Goal: Use online tool/utility: Utilize a website feature to perform a specific function

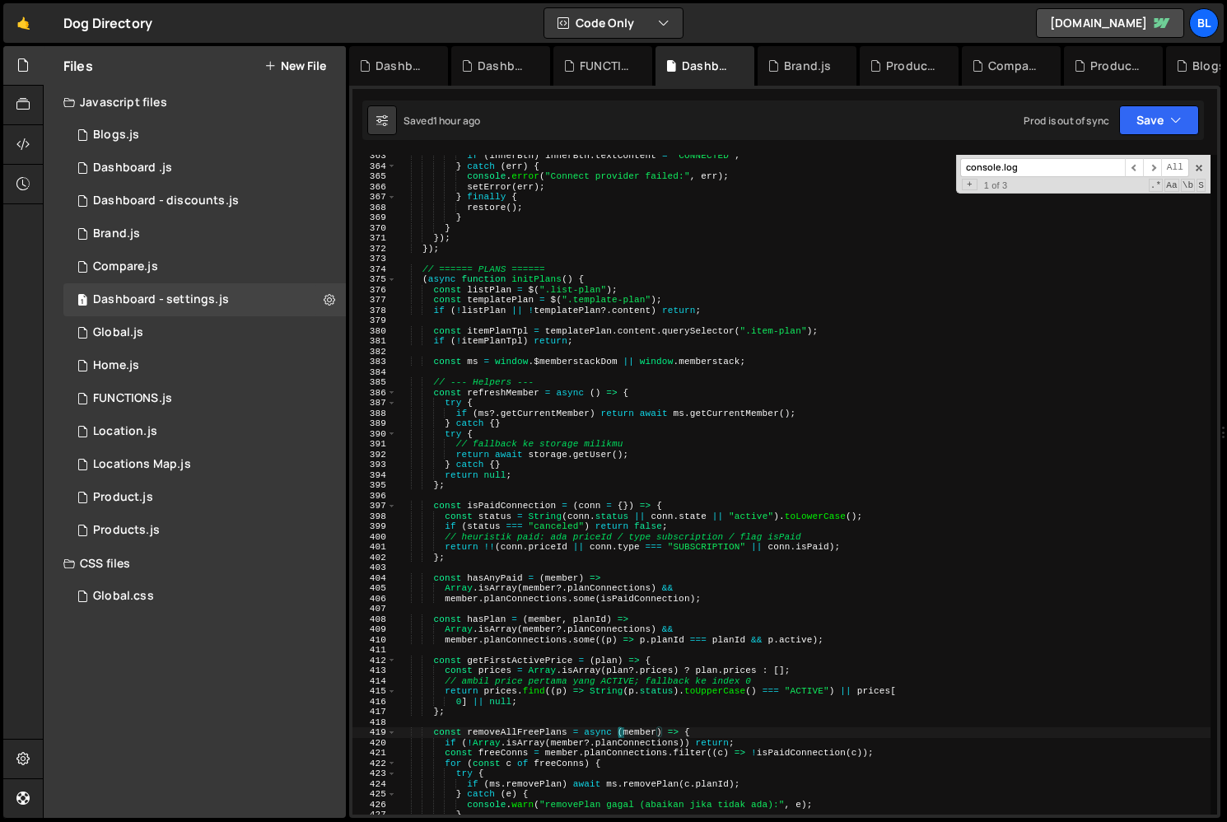
click at [641, 663] on div "if ( innerBtn ) innerBtn . textContent = "CONNECTED" ; } catch ( err ) { consol…" at bounding box center [804, 491] width 814 height 680
click at [426, 281] on div "if ( innerBtn ) innerBtn . textContent = "CONNECTED" ; } catch ( err ) { consol…" at bounding box center [804, 491] width 814 height 680
type textarea "})();"
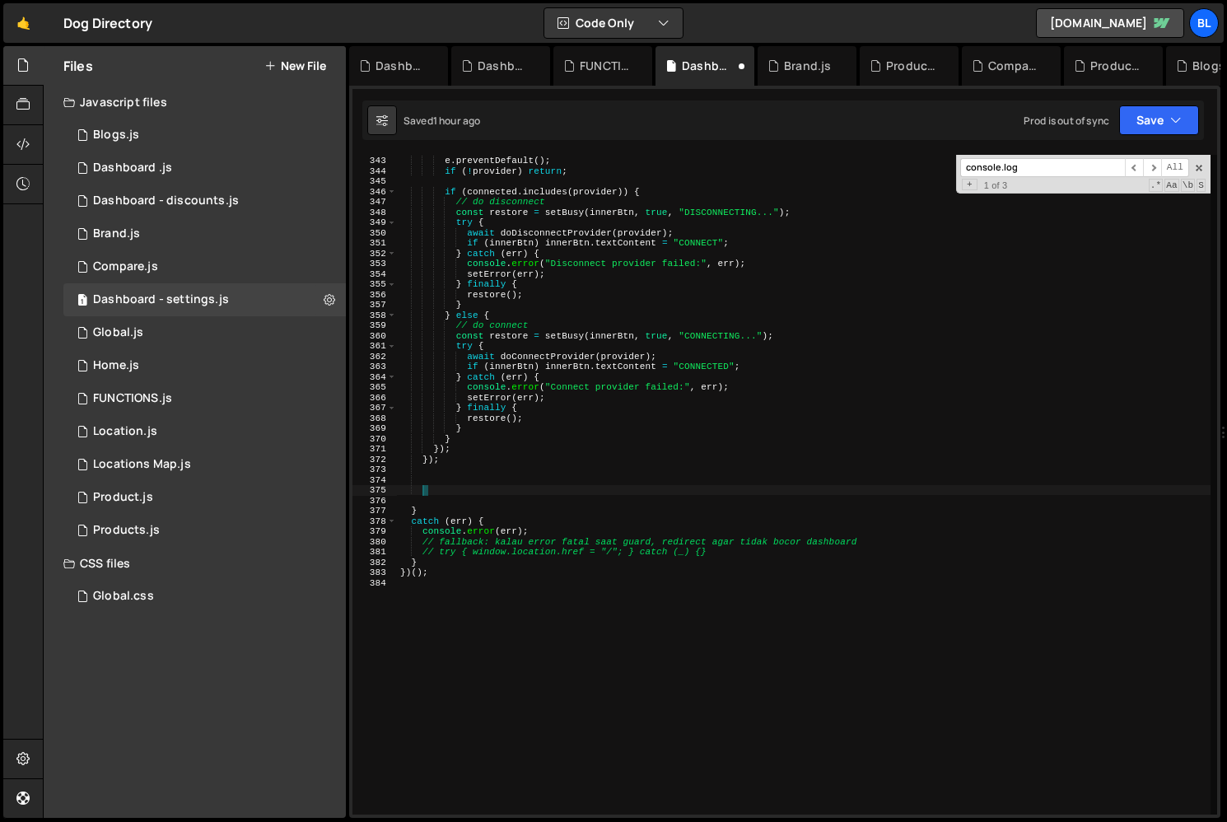
scroll to position [3520, 0]
paste textarea
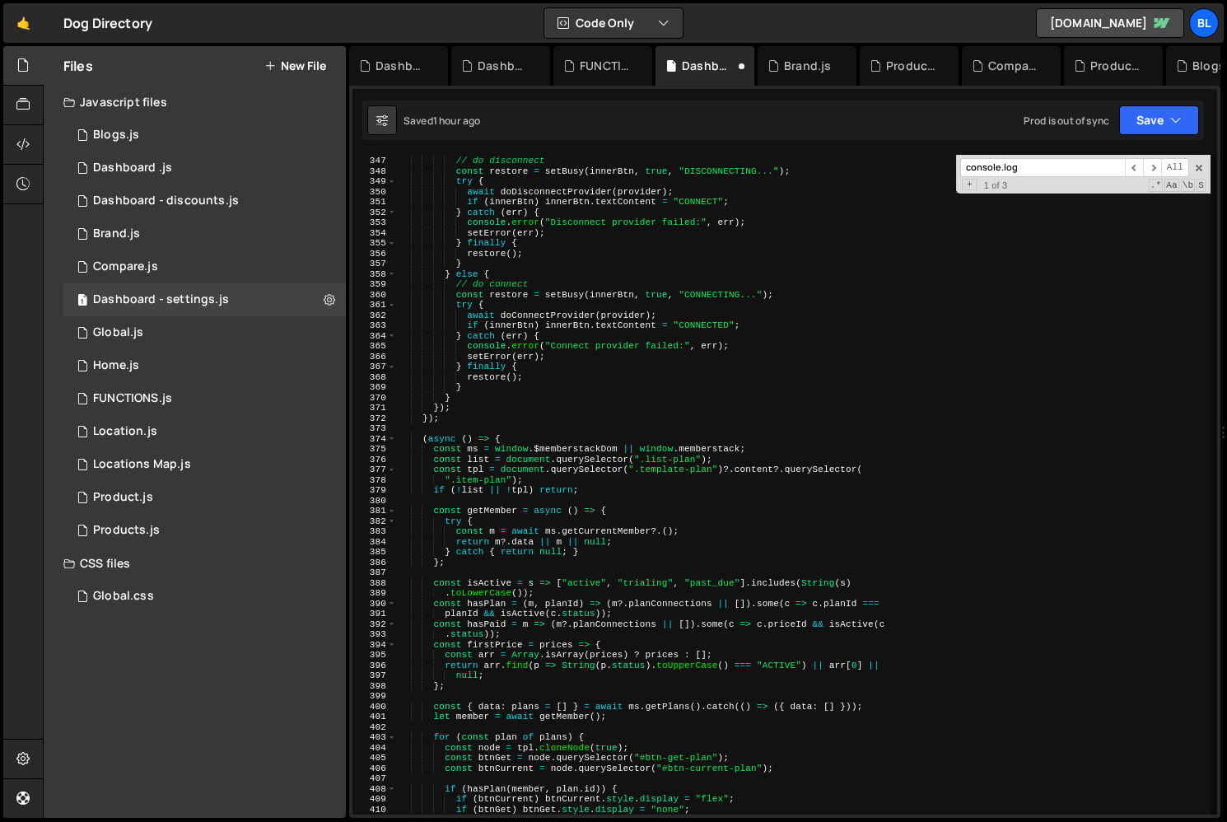
scroll to position [3561, 0]
click at [563, 409] on div "if ( connected . includes ( provider )) { // do disconnect const restore = setB…" at bounding box center [804, 485] width 814 height 680
type textarea "});"
click at [590, 459] on div "if ( connected . includes ( provider )) { // do disconnect const restore = setB…" at bounding box center [804, 485] width 814 height 680
click at [523, 451] on div "if ( connected . includes ( provider )) { // do disconnect const restore = setB…" at bounding box center [804, 485] width 814 height 680
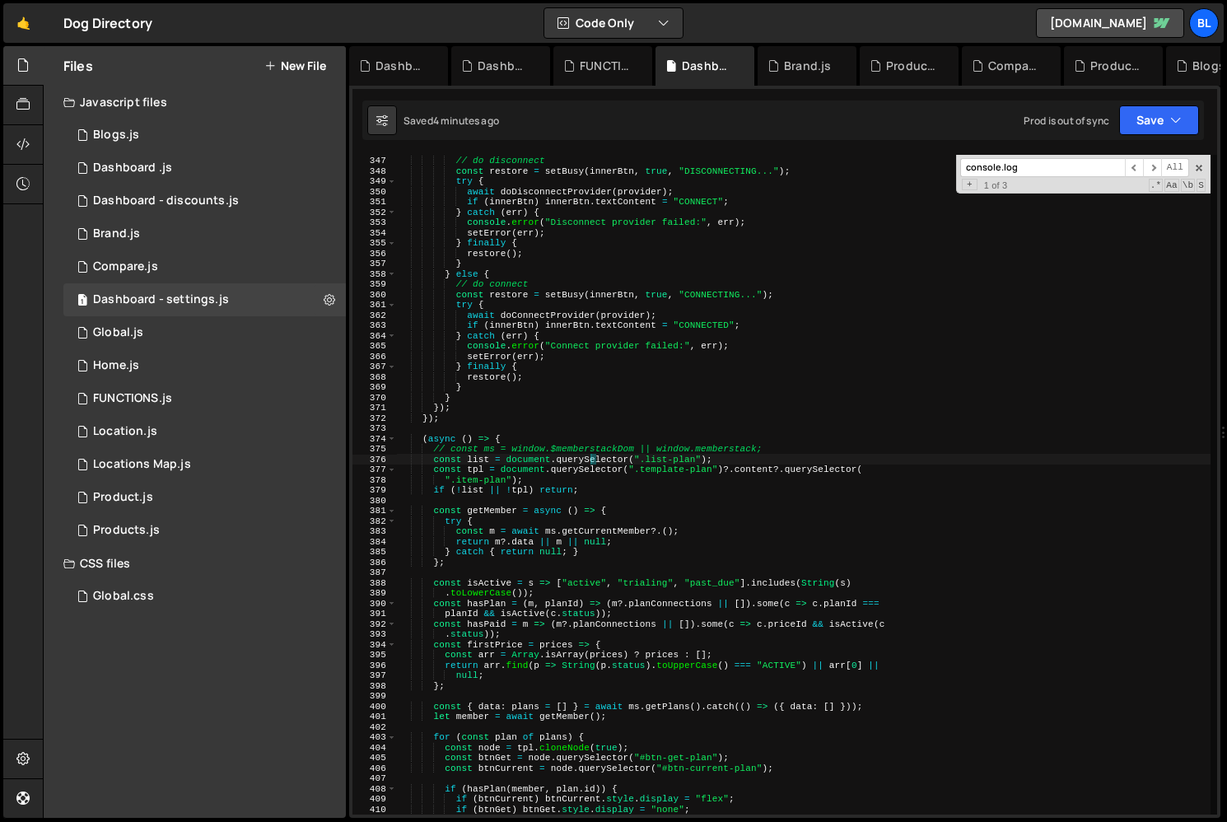
click at [523, 451] on div "if ( connected . includes ( provider )) { // do disconnect const restore = setB…" at bounding box center [804, 485] width 814 height 680
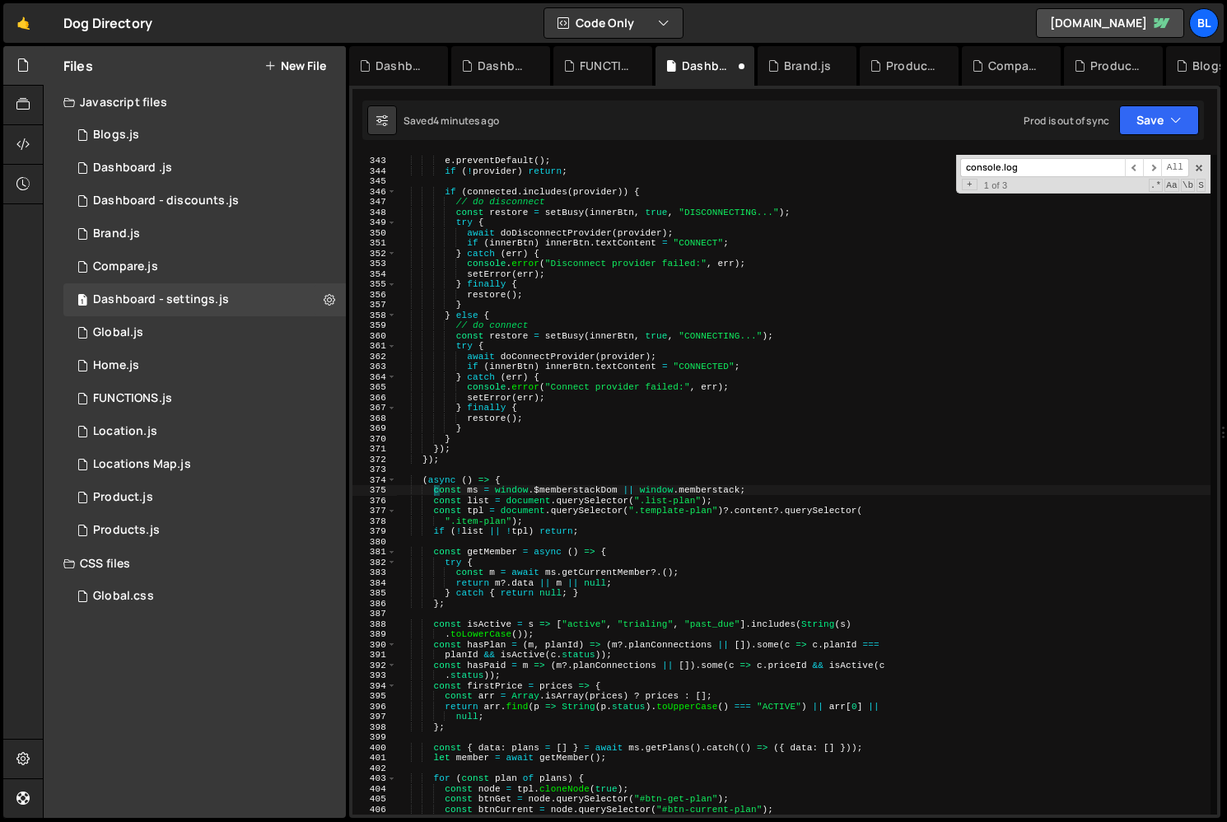
type textarea "})();"
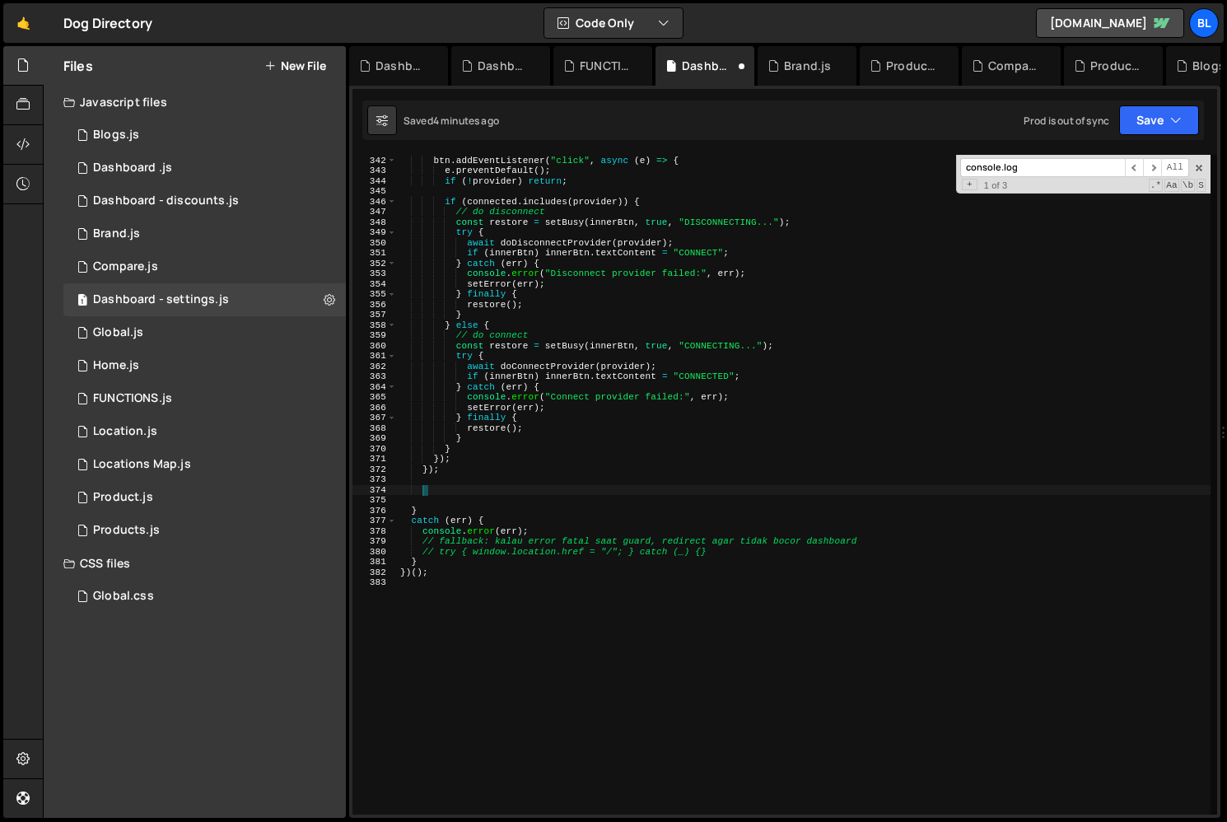
scroll to position [0, 1]
paste textarea
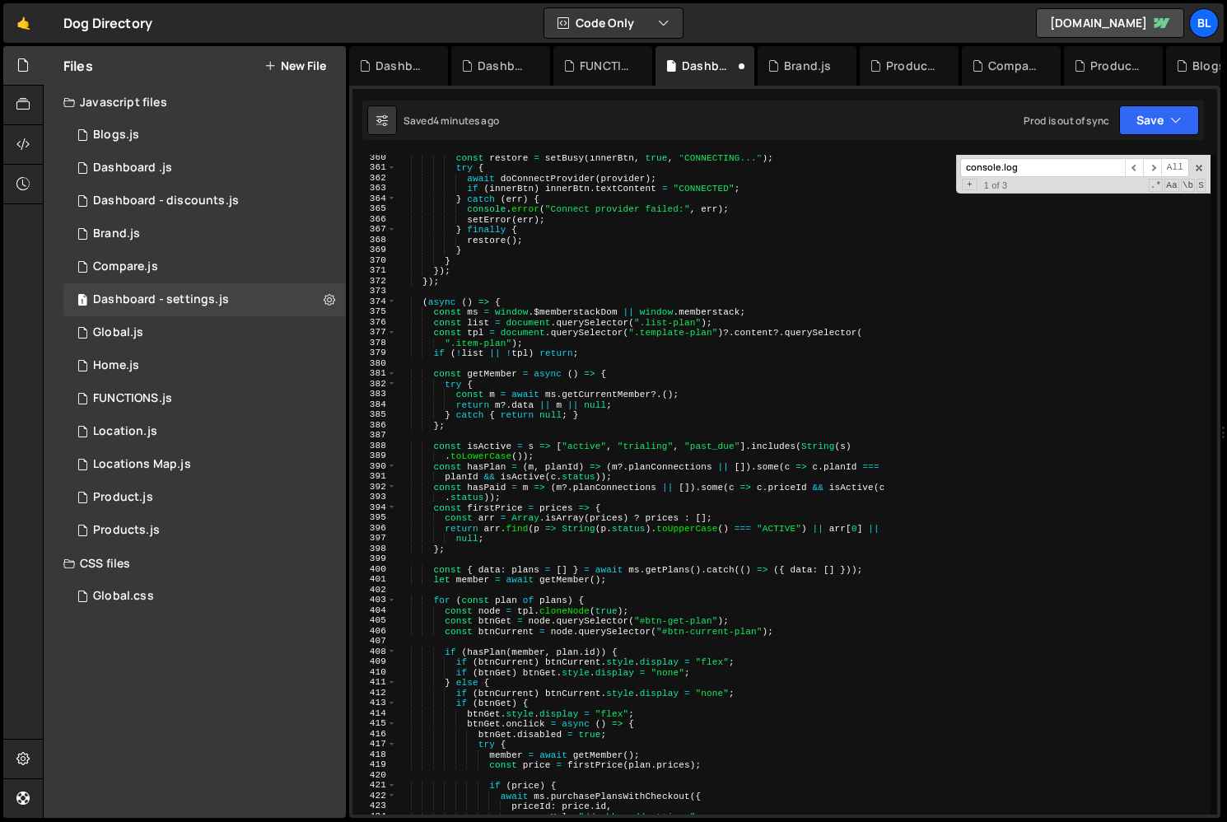
scroll to position [3533, 0]
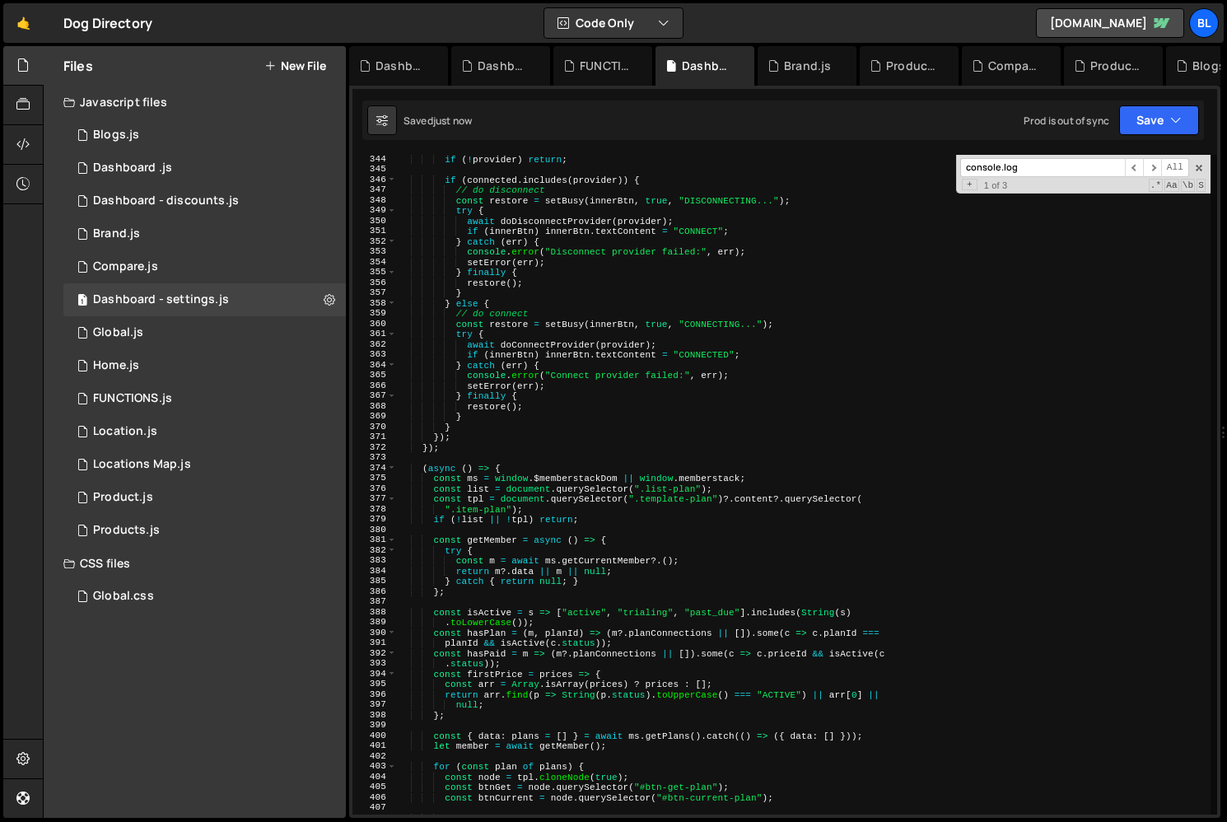
click at [599, 447] on div "if ( ! provider ) return ; if ( connected . includes ( provider )) { // do disc…" at bounding box center [804, 494] width 814 height 680
type textarea "});"
type textarea "// const ms = window.$memberstackDom || window.memberstack;"
click at [146, 560] on div "CSS files" at bounding box center [195, 563] width 302 height 33
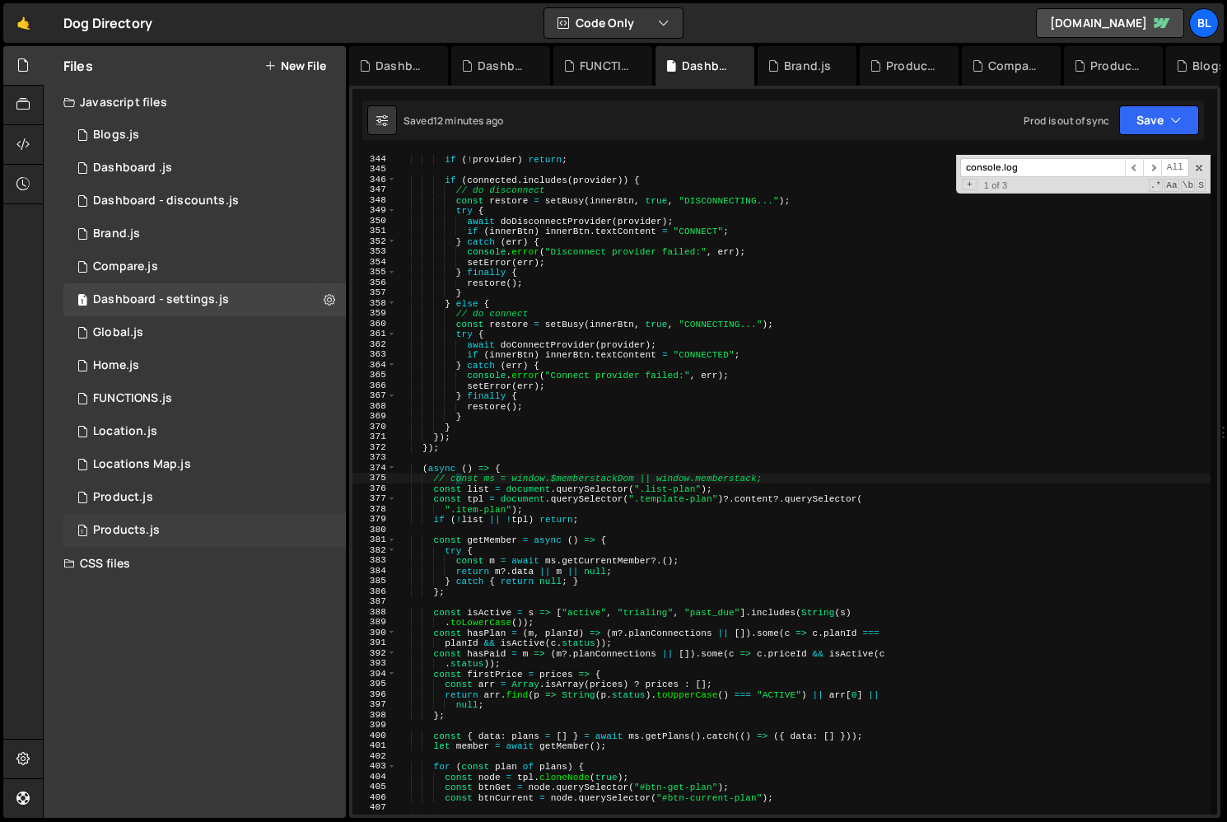
click at [152, 516] on div "1 Products.js 0" at bounding box center [204, 530] width 283 height 33
click at [140, 559] on div "CSS files" at bounding box center [195, 563] width 302 height 33
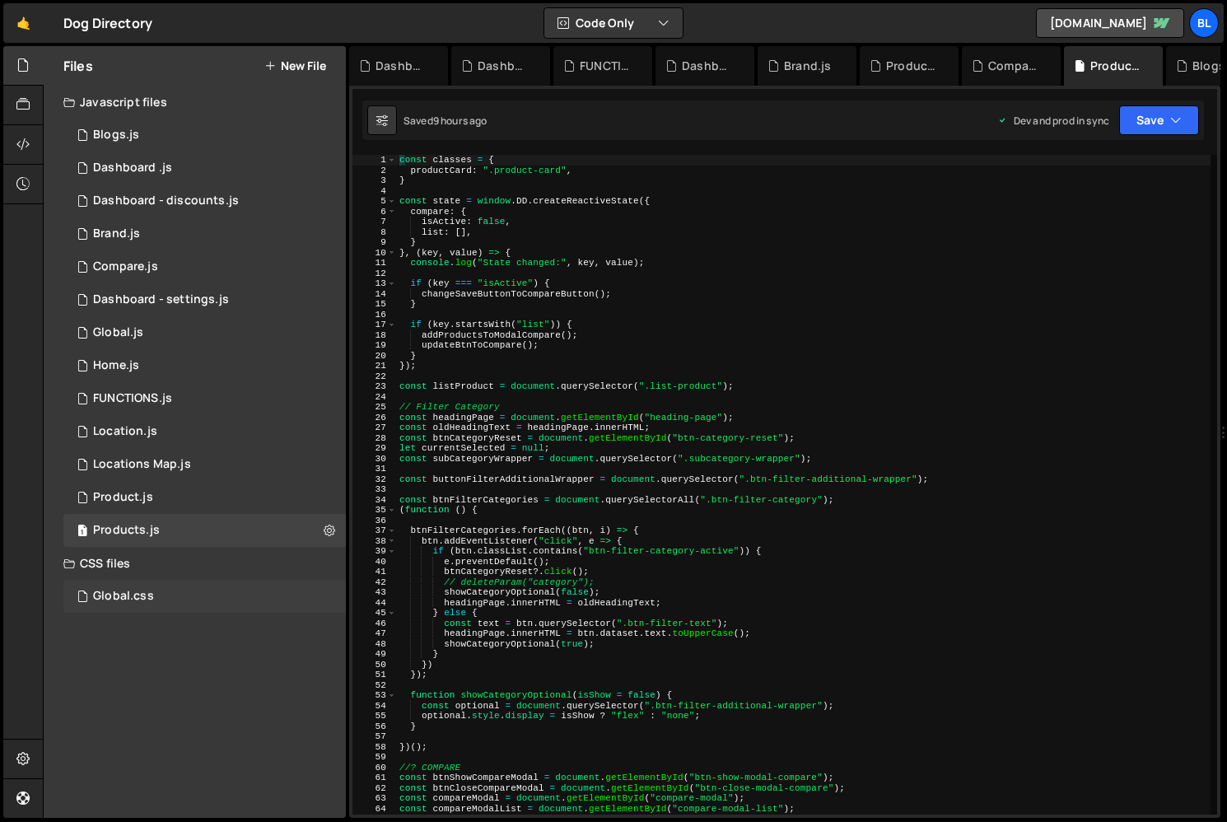
scroll to position [0, 0]
click at [145, 586] on div "Global.css 0" at bounding box center [207, 596] width 288 height 33
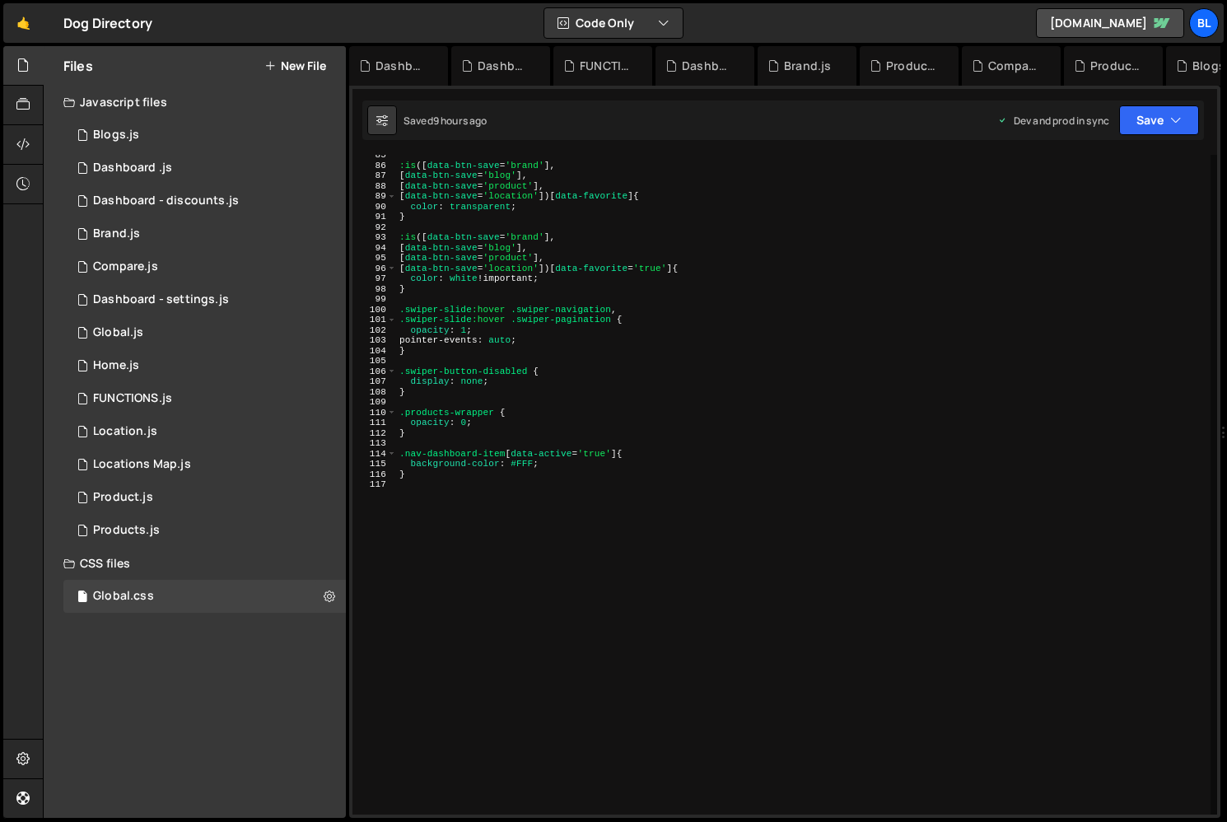
scroll to position [870, 0]
click at [500, 772] on div ":is ([ data-btn-save = ' brand ' ], [ data-btn-save = ' blog ' ], [ data-btn-sa…" at bounding box center [803, 490] width 815 height 680
paste textarea "display: none !important;"
type textarea "display: none !important;"
click at [222, 319] on div "1 Global.js 0" at bounding box center [204, 332] width 283 height 33
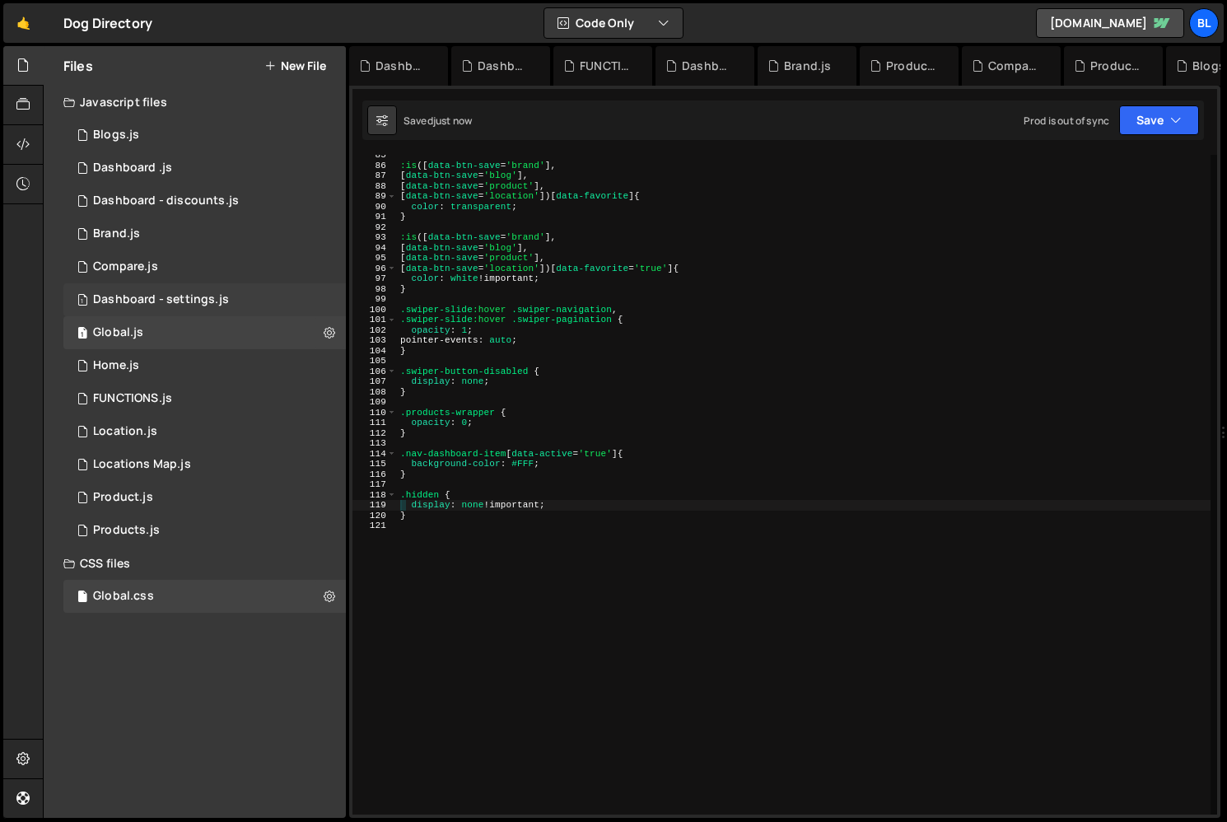
click at [229, 296] on div "1 Dashboard - settings.js 0" at bounding box center [204, 299] width 283 height 33
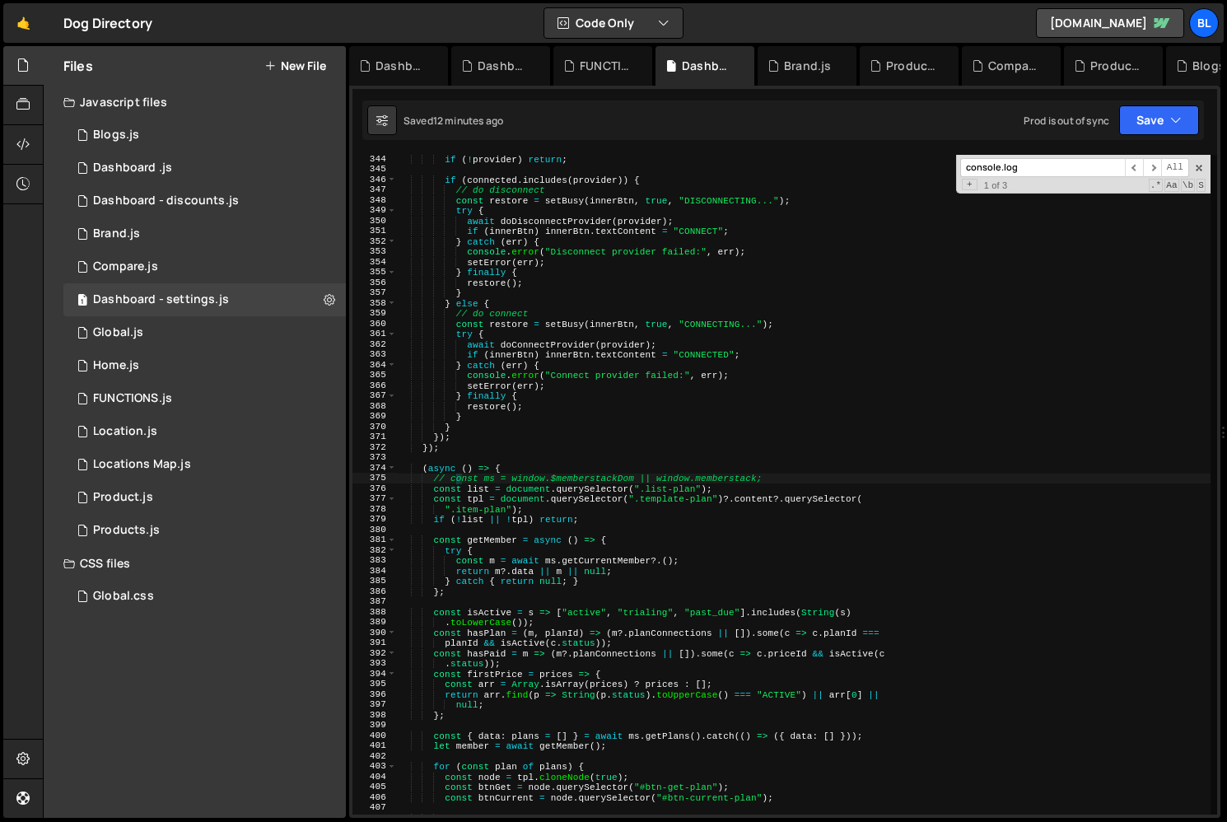
click at [628, 621] on div "if ( ! provider ) return ; if ( connected . includes ( provider )) { // do disc…" at bounding box center [804, 494] width 814 height 680
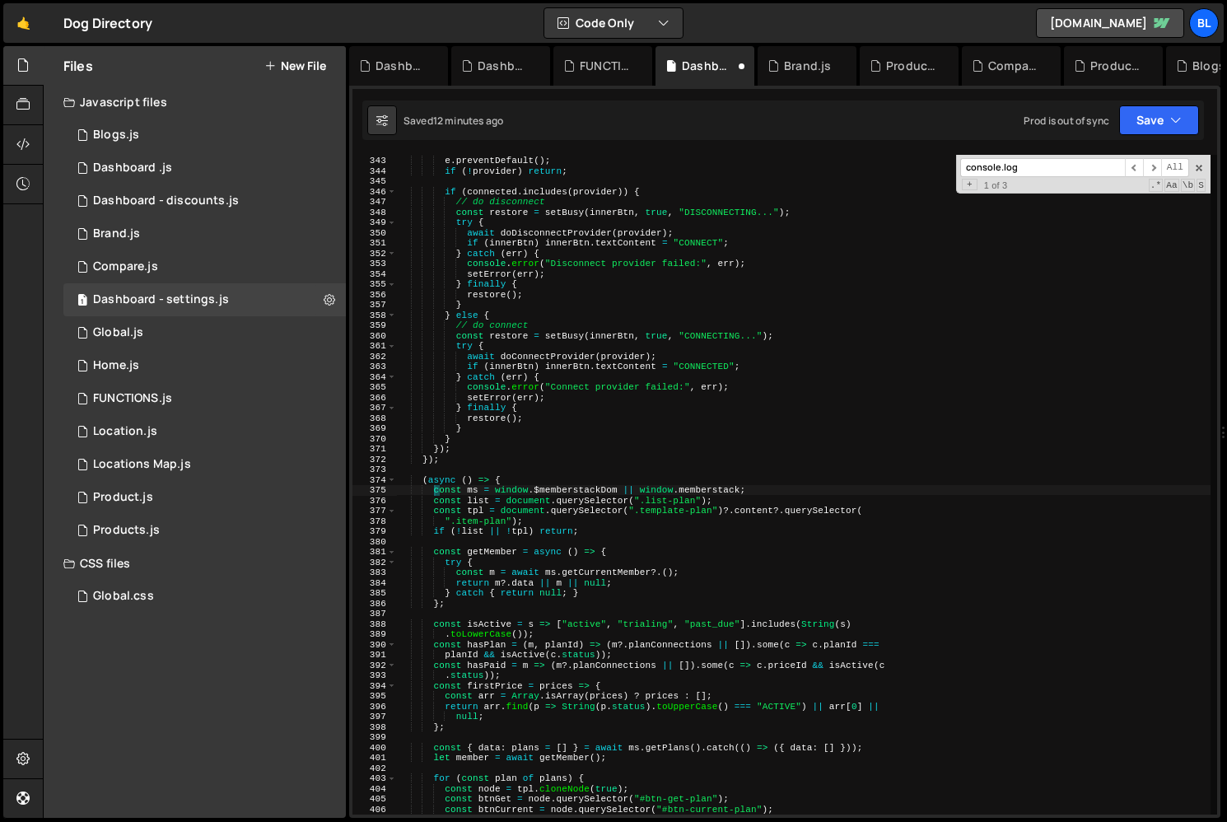
type textarea "})();"
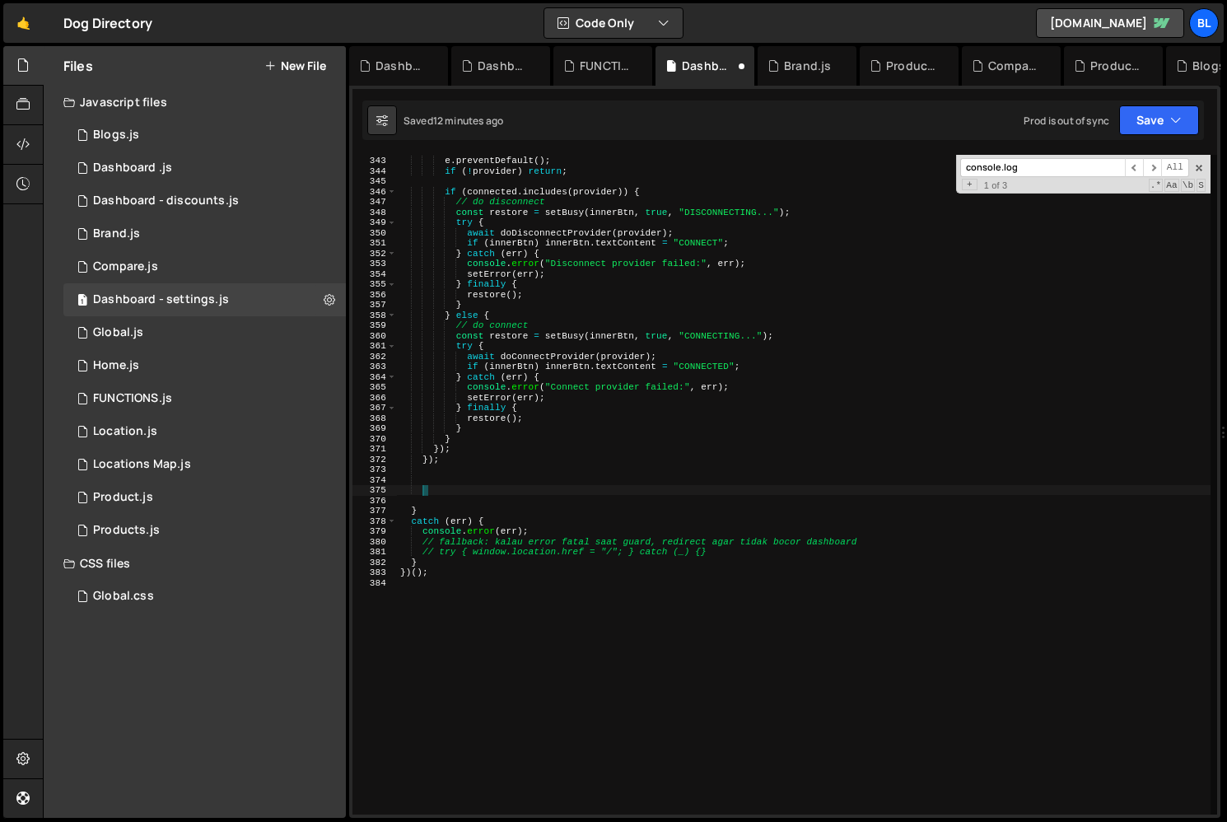
paste textarea
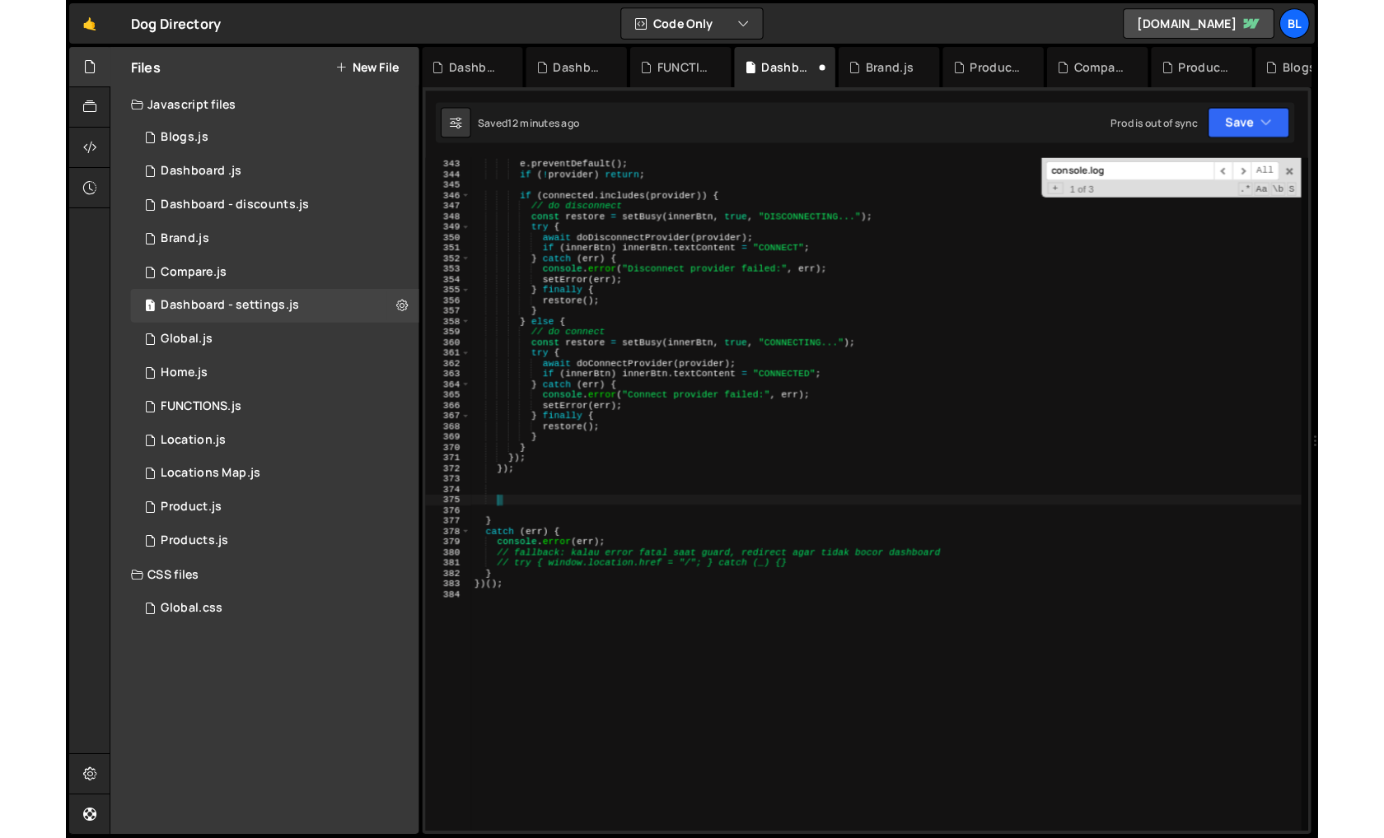
scroll to position [3654, 0]
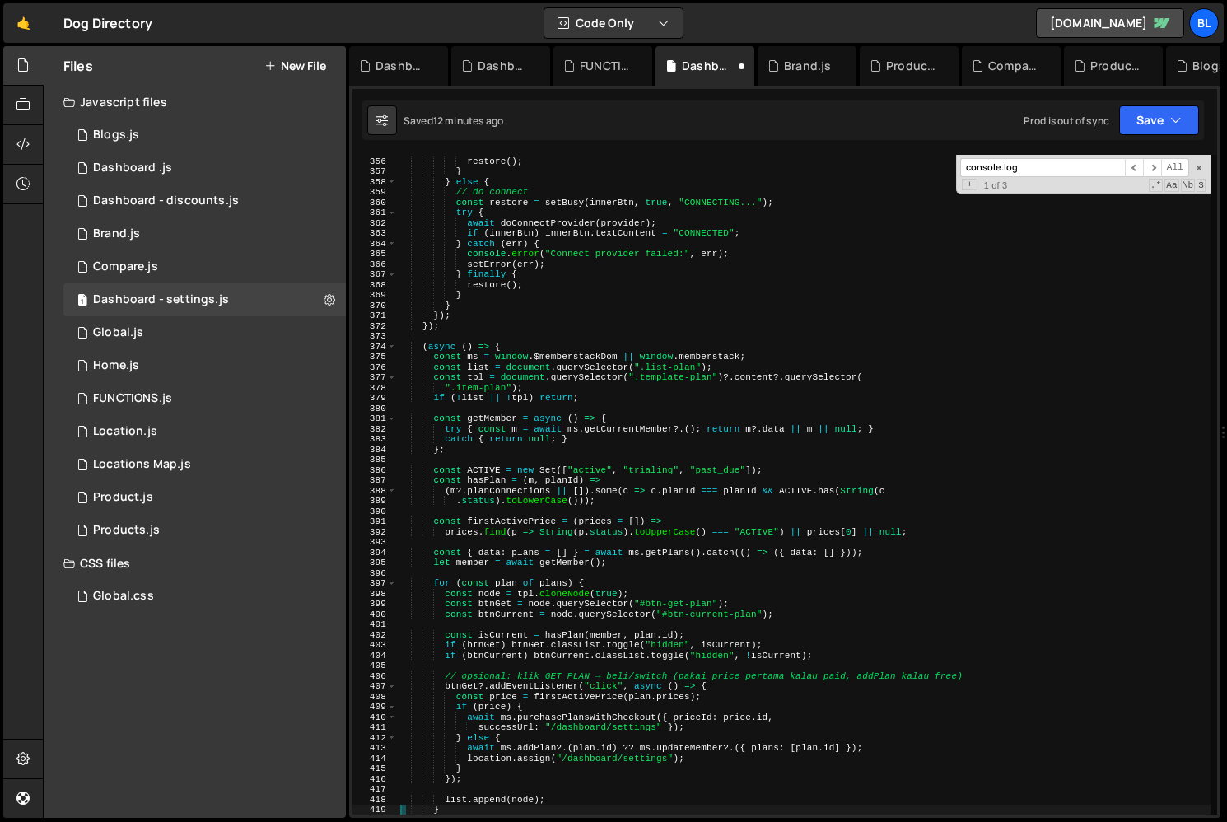
click at [577, 322] on div "} finally { restore ( ) ; } } else { // do connect const restore = setBusy ( in…" at bounding box center [804, 486] width 814 height 680
type textarea "});"
type textarea "// const ms = window.$memberstackDom || window.memberstack;"
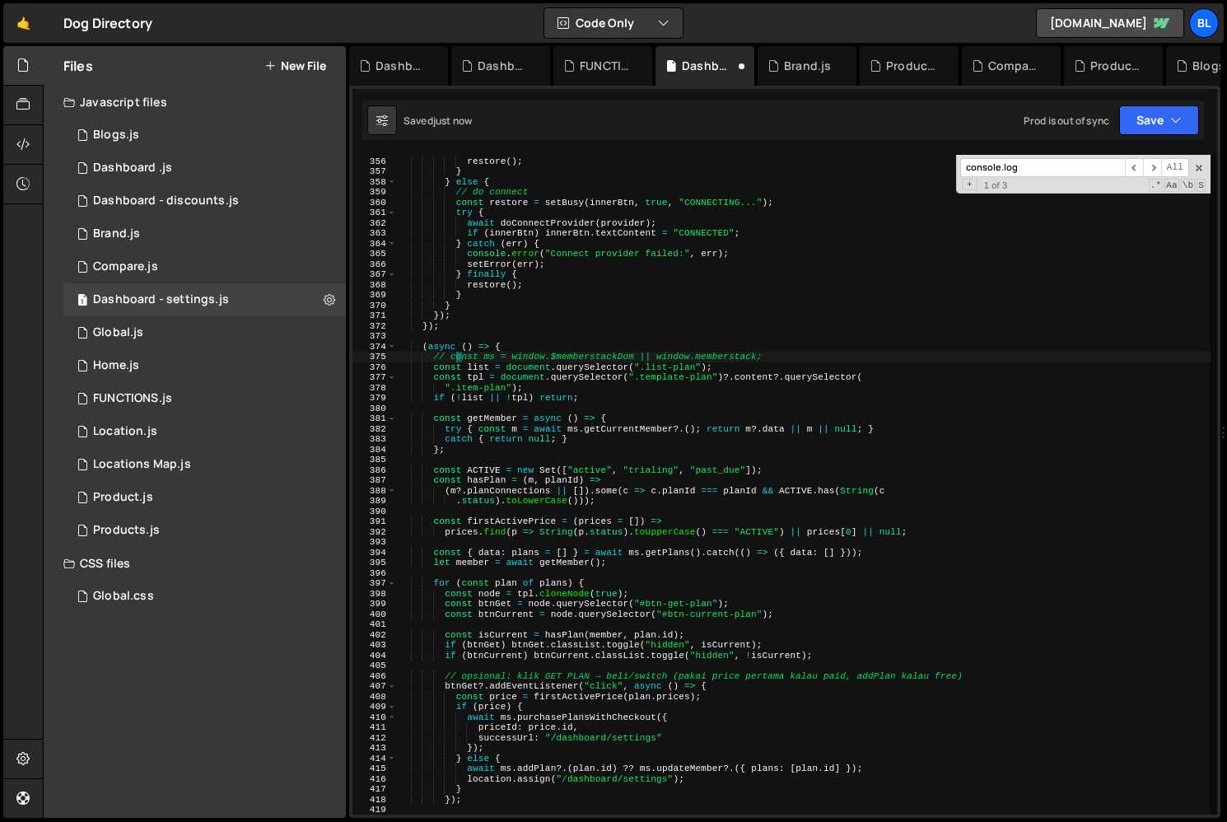
scroll to position [37742, 0]
click at [412, 463] on div "} finally { restore ( ) ; } } else { // do connect const restore = setBusy ( in…" at bounding box center [804, 486] width 814 height 680
click at [477, 477] on div "} finally { restore ( ) ; } } else { // do connect const restore = setBusy ( in…" at bounding box center [804, 486] width 814 height 680
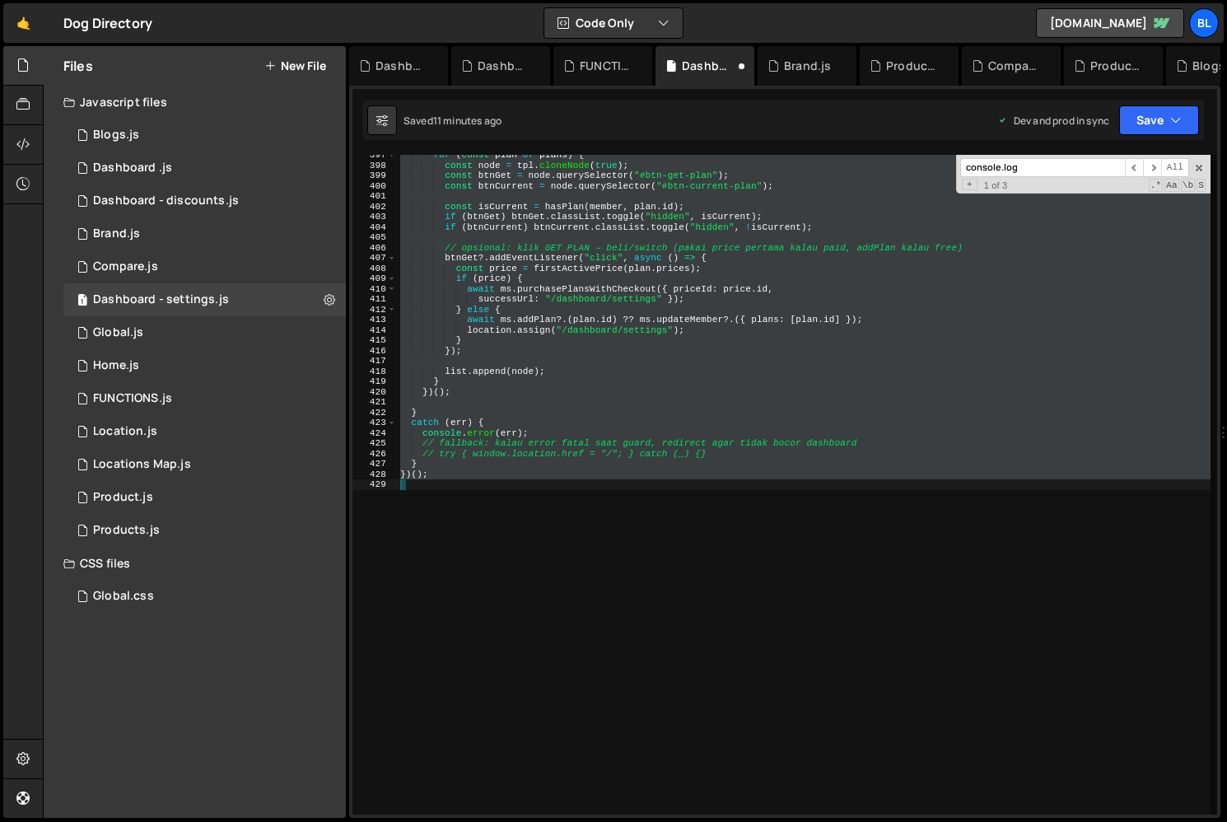
scroll to position [3520, 0]
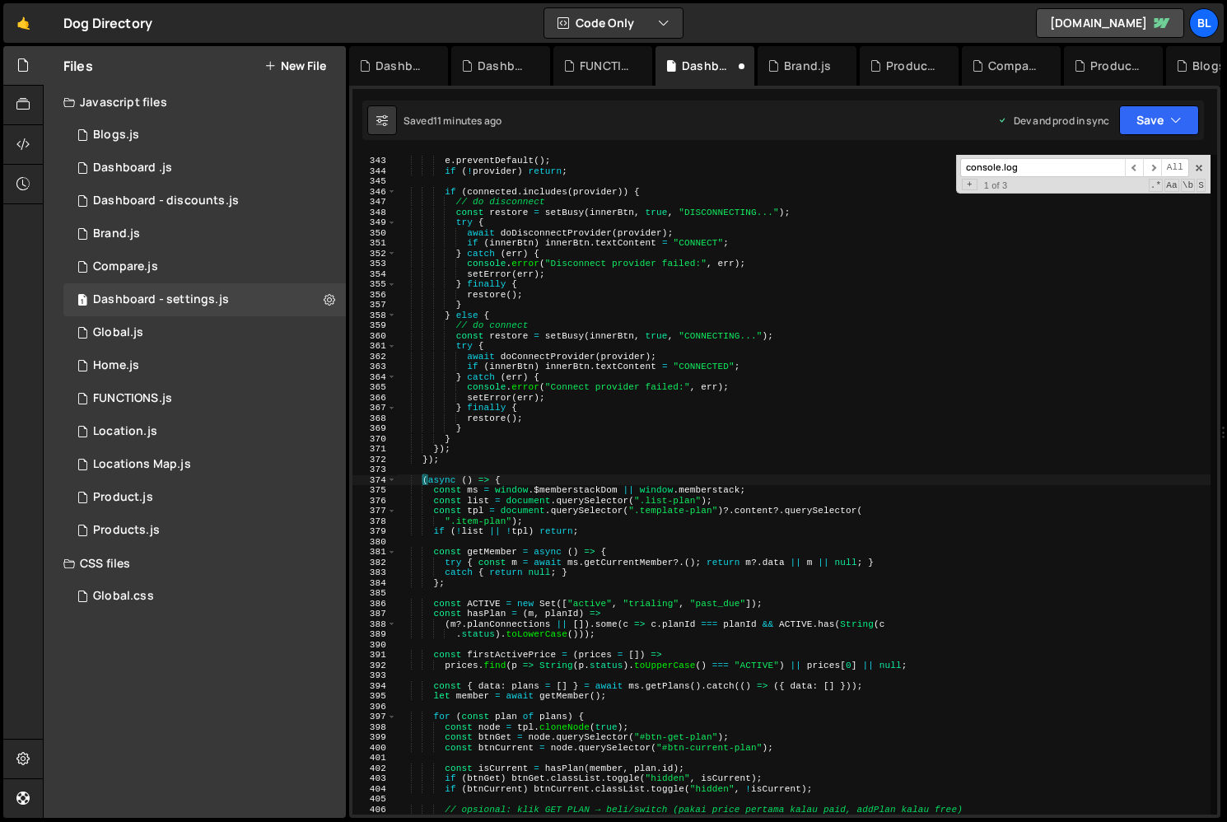
type textarea "})();"
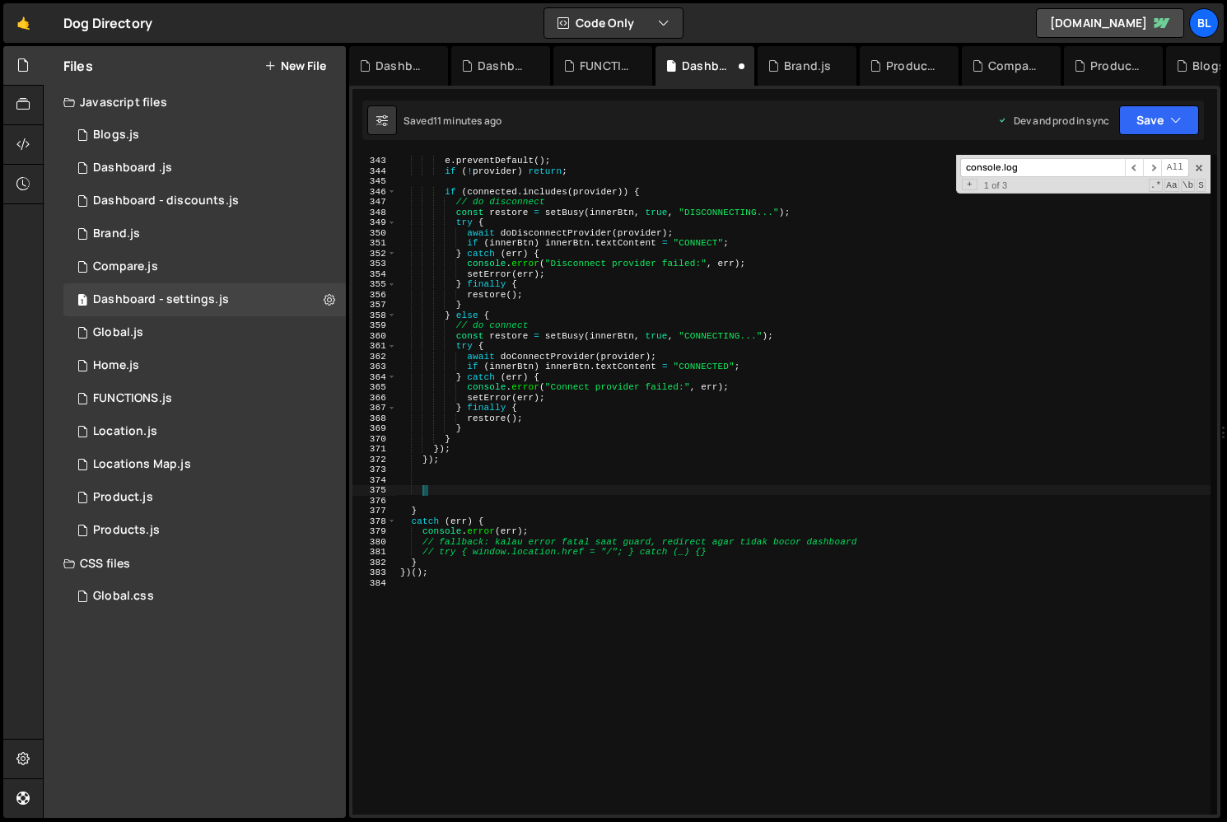
paste textarea
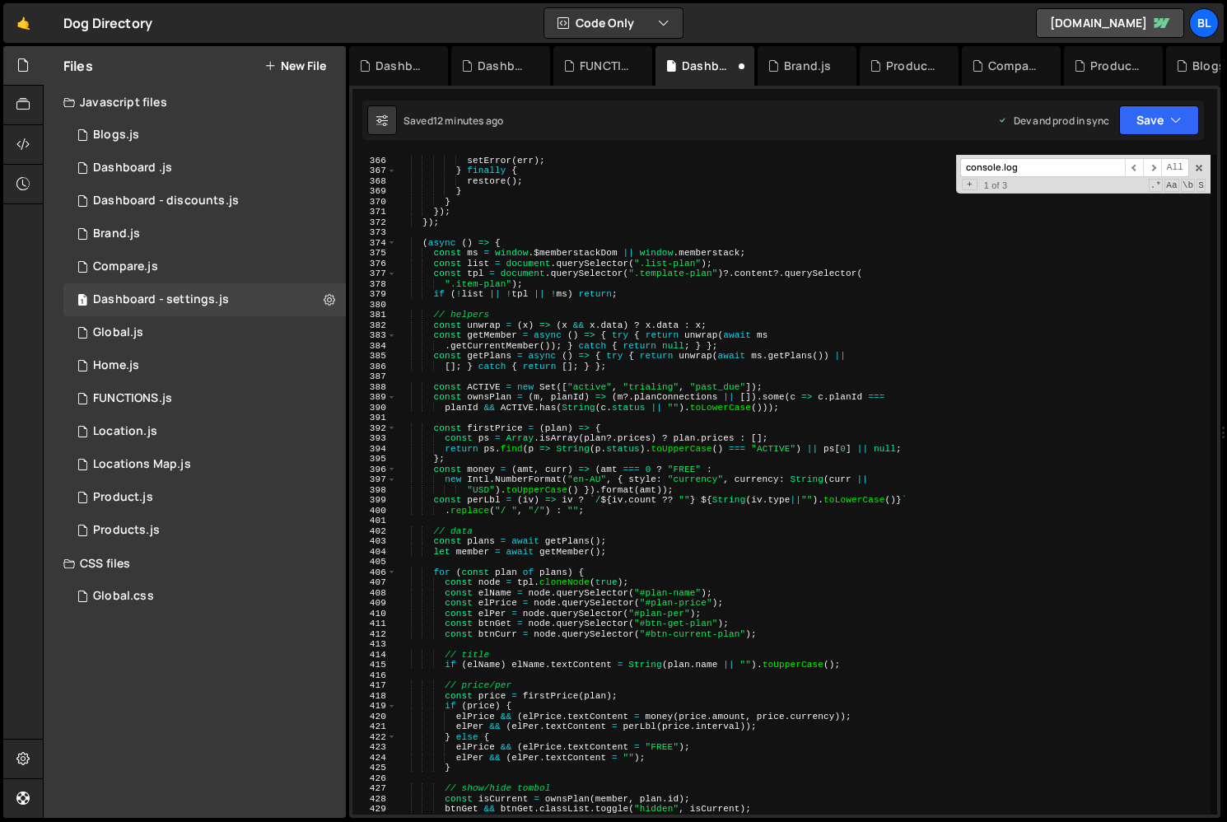
scroll to position [3757, 0]
click at [524, 215] on div "console . error ( "Connect provider failed:" , err ) ; setError ( err ) ; } fin…" at bounding box center [804, 485] width 814 height 680
type textarea "});"
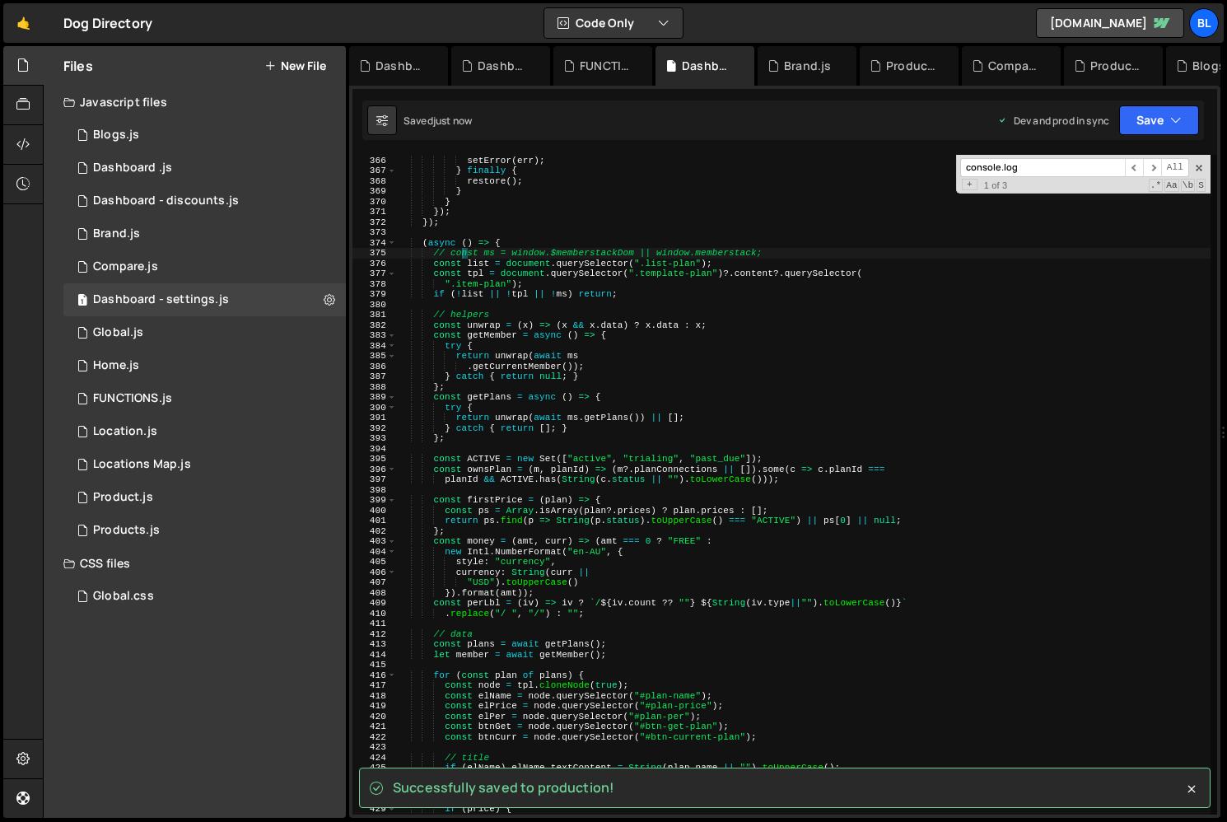
click at [534, 364] on div "console . error ( "Connect provider failed:" , err ) ; setError ( err ) ; } fin…" at bounding box center [804, 485] width 814 height 680
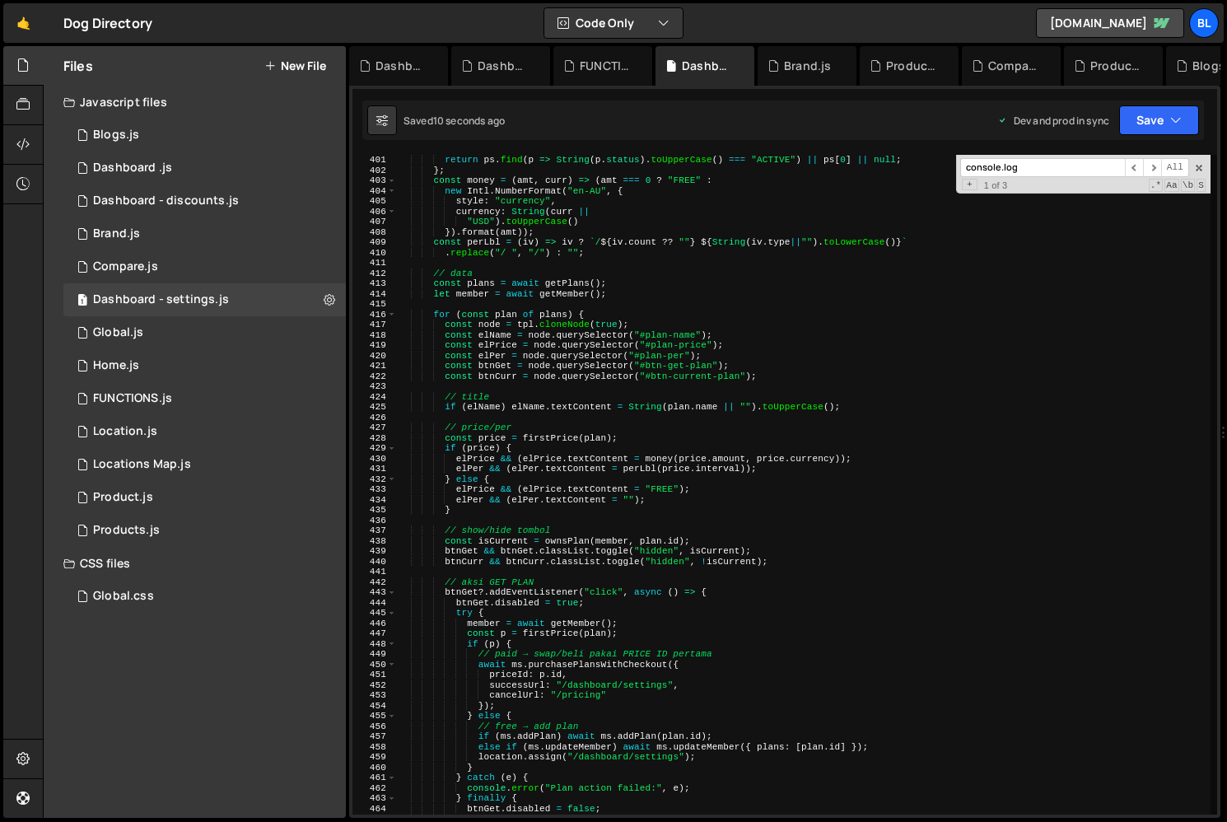
scroll to position [4118, 0]
click at [656, 600] on div "return ps . find ( p => String ( p . status ) . toUpperCase ( ) === "ACTIVE" ) …" at bounding box center [804, 495] width 814 height 680
type textarea "btnGet.disabled = true;"
